Goal: Task Accomplishment & Management: Use online tool/utility

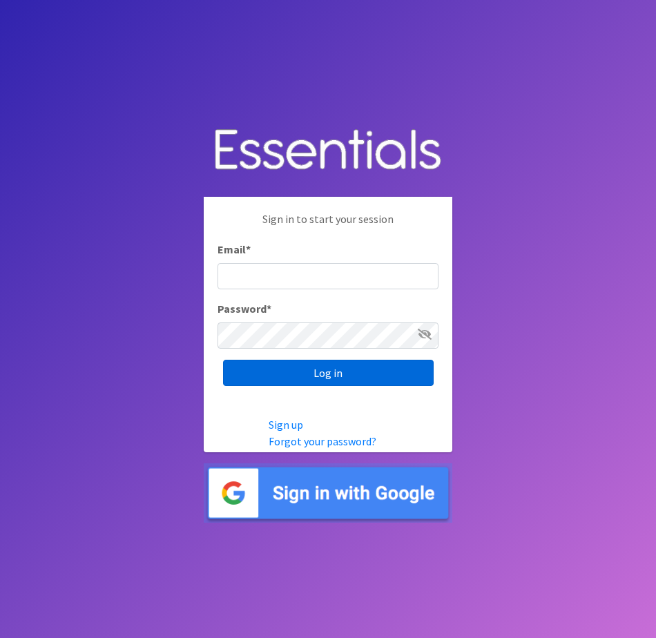
type input "[EMAIL_ADDRESS][DOMAIN_NAME]"
click at [408, 376] on input "Log in" at bounding box center [328, 373] width 211 height 26
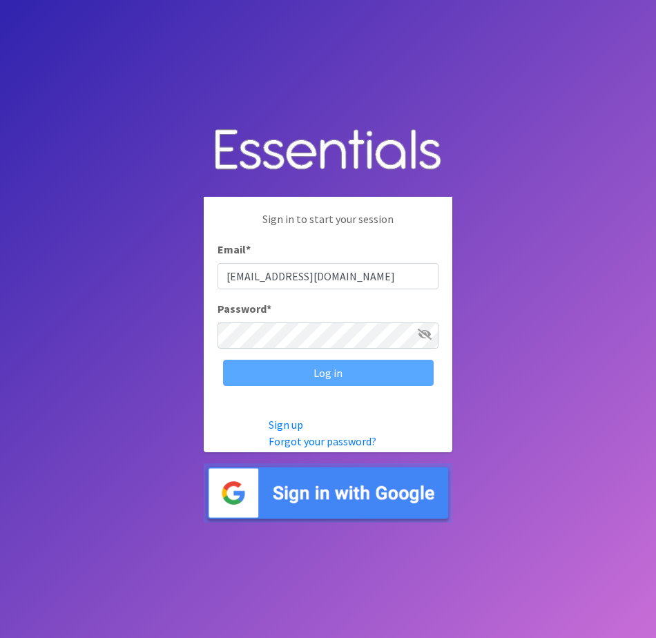
click at [408, 376] on div "Log in" at bounding box center [328, 373] width 221 height 26
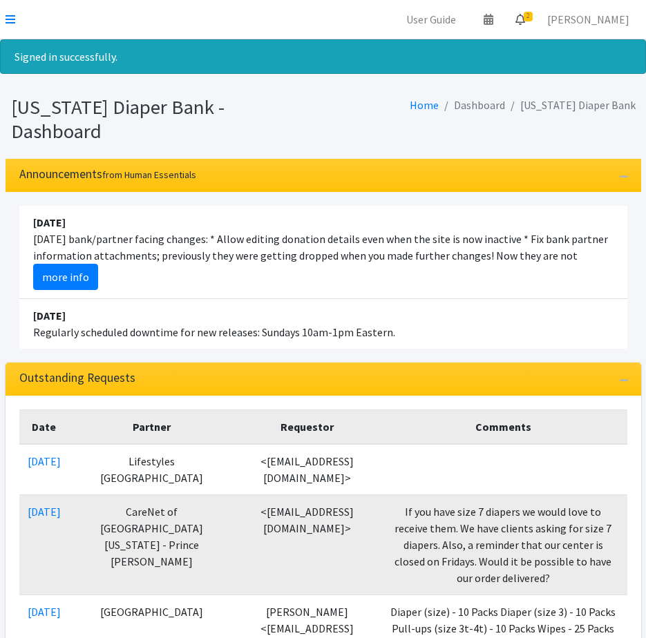
click at [533, 17] on span "2" at bounding box center [528, 17] width 9 height 10
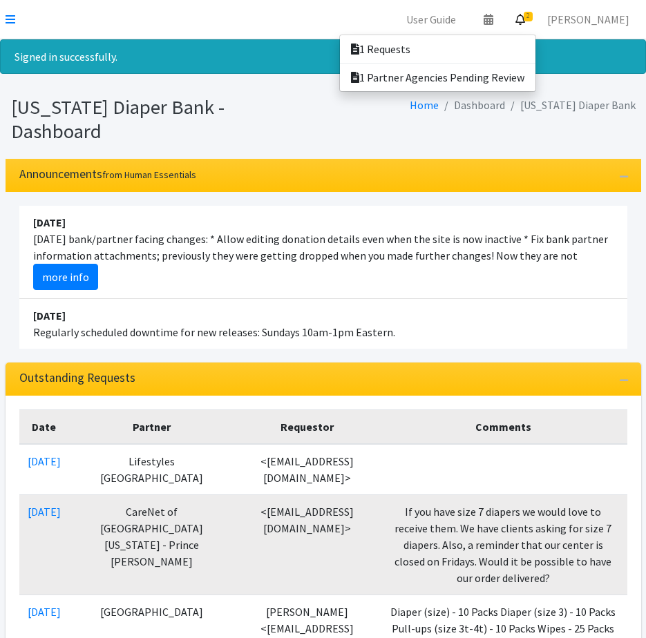
click at [533, 17] on span "2" at bounding box center [528, 17] width 9 height 10
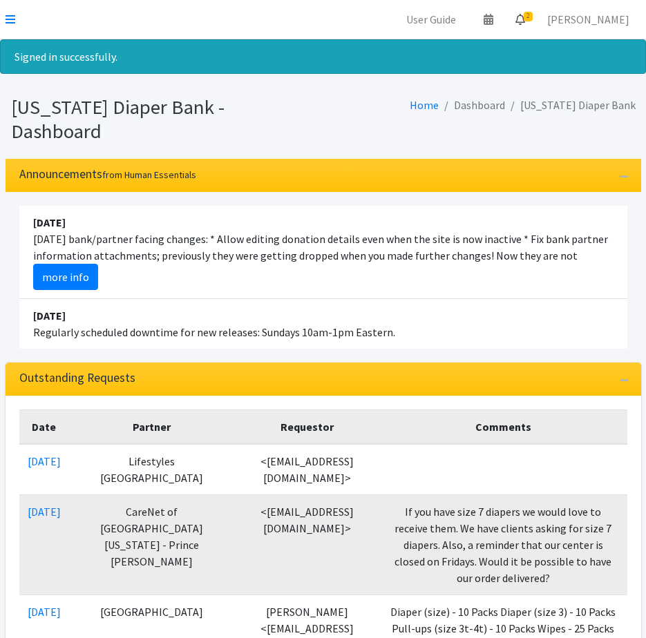
click at [525, 16] on icon at bounding box center [520, 19] width 10 height 11
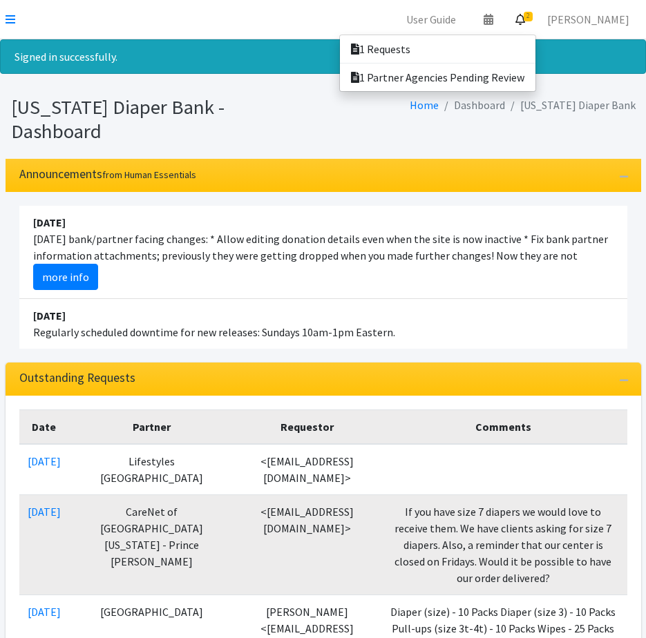
click at [525, 16] on icon at bounding box center [520, 19] width 10 height 11
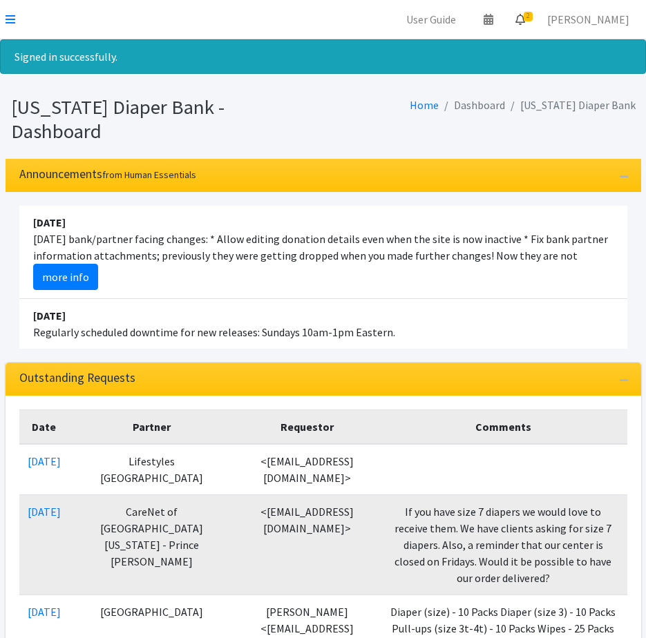
click at [525, 16] on icon at bounding box center [520, 19] width 10 height 11
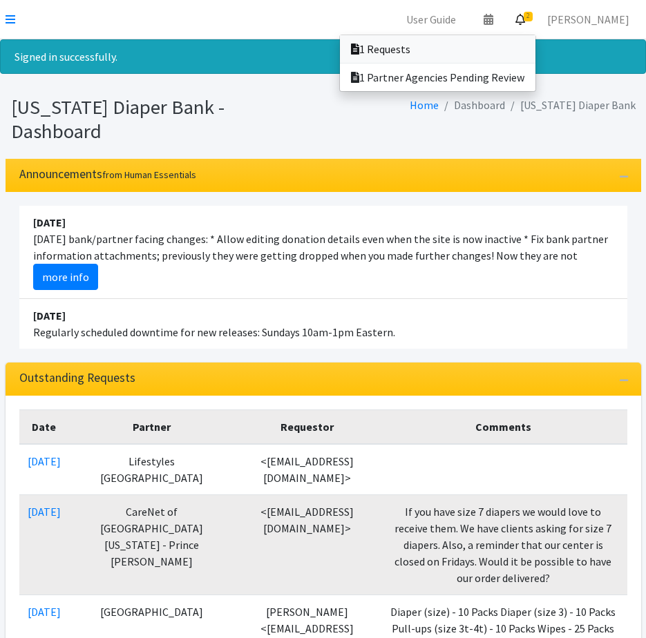
click at [518, 46] on link "1 Requests" at bounding box center [438, 49] width 196 height 28
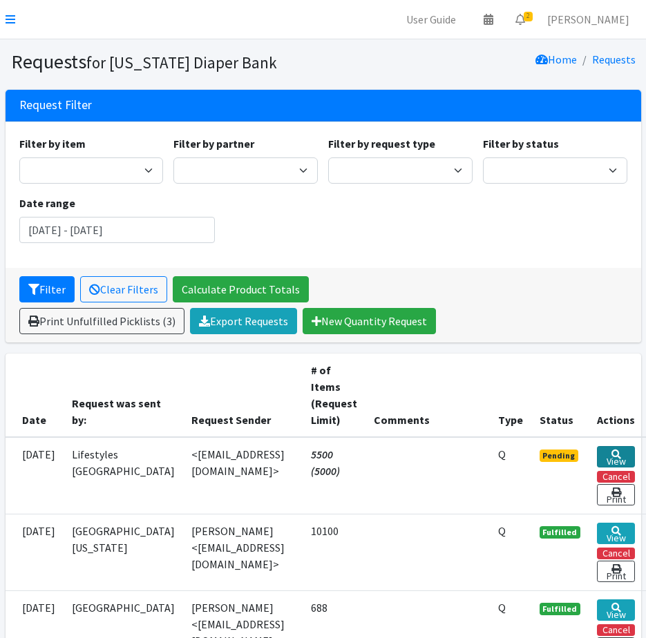
click at [600, 447] on link "View" at bounding box center [616, 456] width 38 height 21
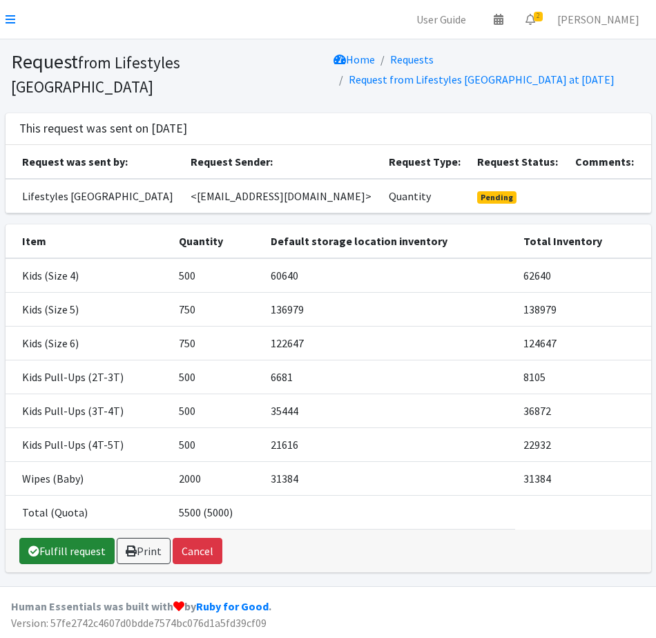
click at [50, 542] on link "Fulfill request" at bounding box center [66, 551] width 95 height 26
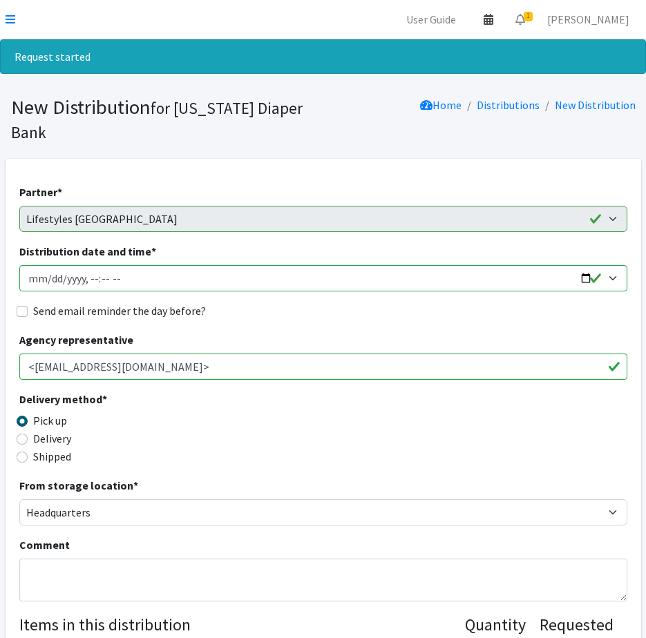
click at [504, 13] on link at bounding box center [489, 20] width 32 height 28
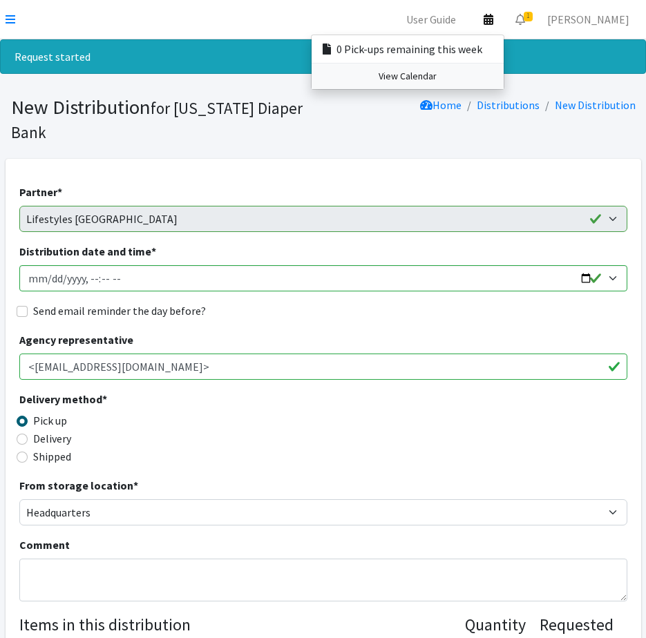
click at [472, 77] on link "View Calendar" at bounding box center [408, 77] width 192 height 26
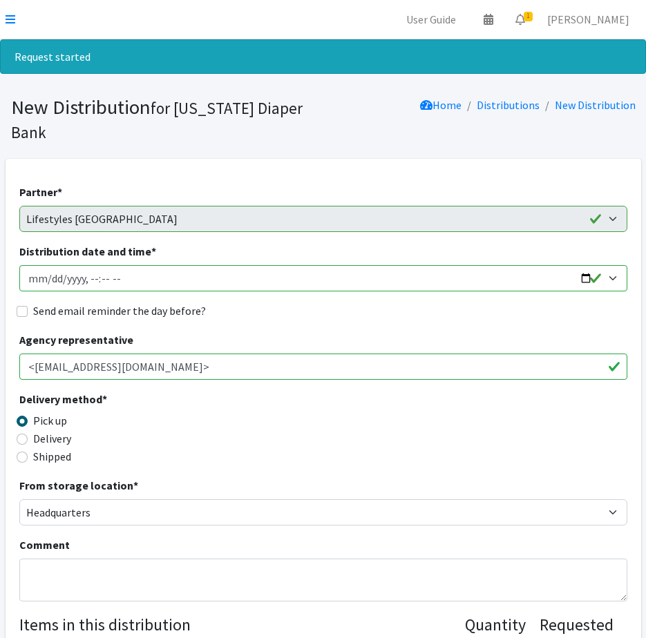
drag, startPoint x: 53, startPoint y: 275, endPoint x: 54, endPoint y: 267, distance: 7.7
click at [54, 268] on input "Distribution date and time *" at bounding box center [323, 278] width 608 height 26
click at [88, 283] on input "Distribution date and time *" at bounding box center [323, 278] width 608 height 26
click at [124, 285] on input "Distribution date and time *" at bounding box center [323, 278] width 608 height 26
type input "2025-08-20T10:00"
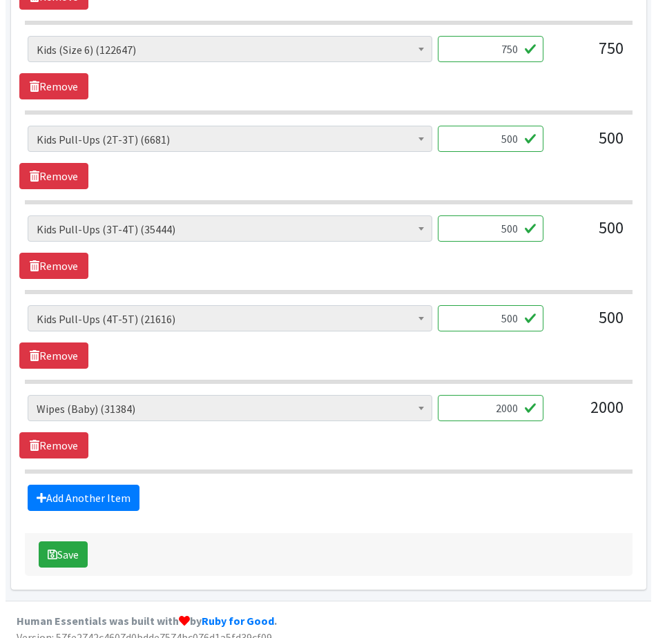
scroll to position [851, 0]
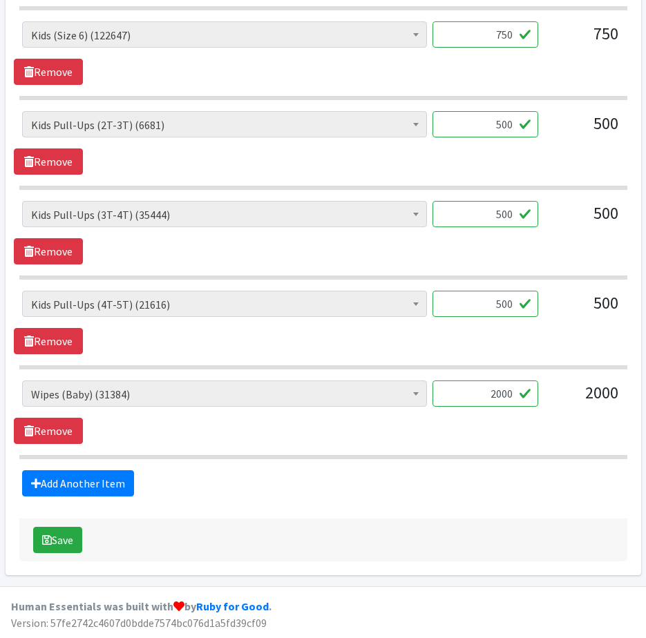
click at [33, 527] on button "Save" at bounding box center [57, 540] width 49 height 26
